Goal: Task Accomplishment & Management: Manage account settings

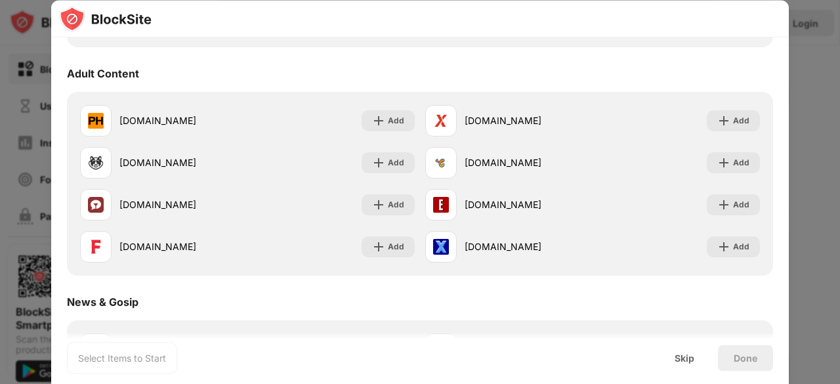
scroll to position [574, 0]
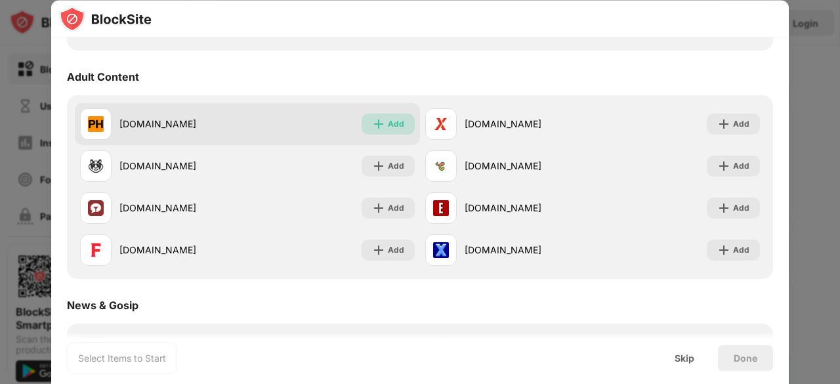
click at [391, 118] on div "Add" at bounding box center [396, 123] width 16 height 13
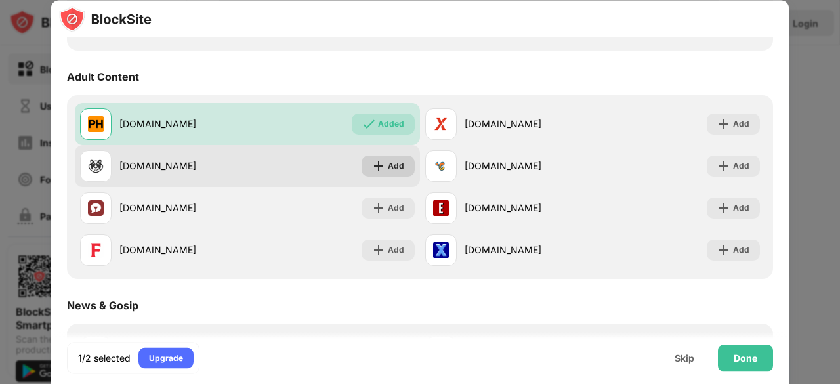
click at [389, 159] on div "Add" at bounding box center [396, 165] width 16 height 13
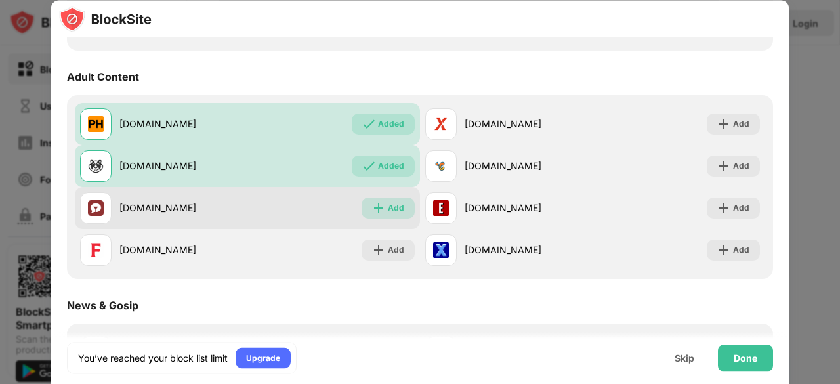
click at [388, 204] on div "Add" at bounding box center [396, 207] width 16 height 13
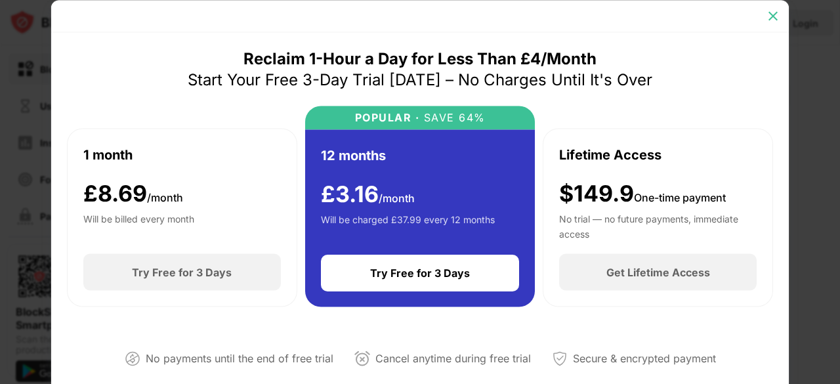
click at [769, 18] on img at bounding box center [772, 15] width 13 height 13
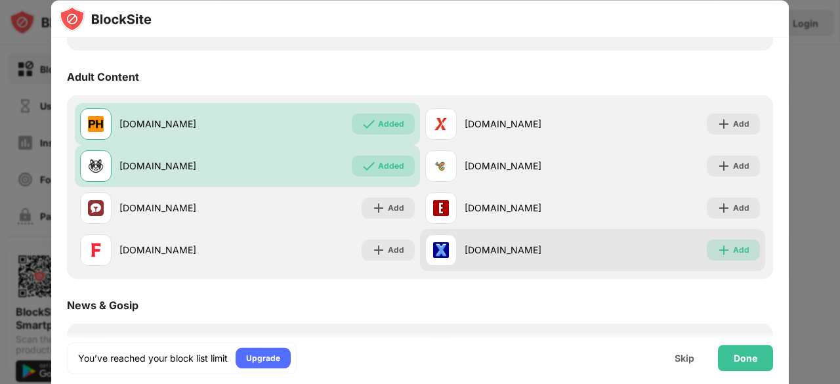
click at [720, 249] on img at bounding box center [723, 249] width 13 height 13
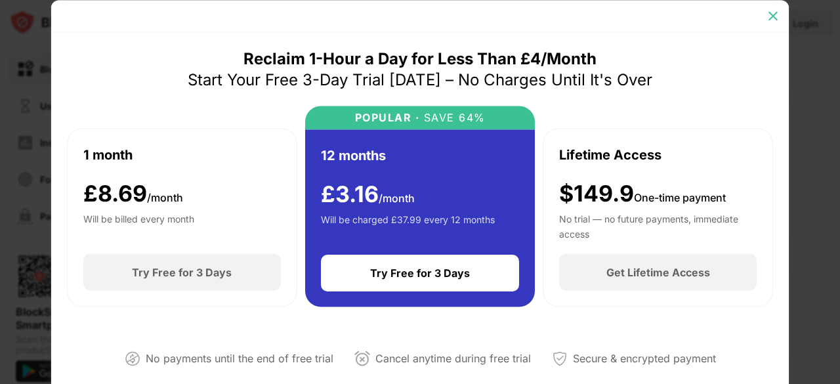
click at [775, 16] on img at bounding box center [772, 15] width 13 height 13
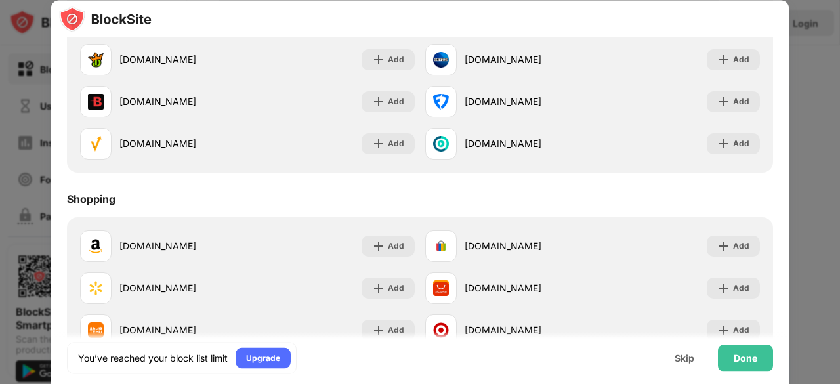
scroll to position [1412, 0]
